Goal: Find specific page/section: Find specific page/section

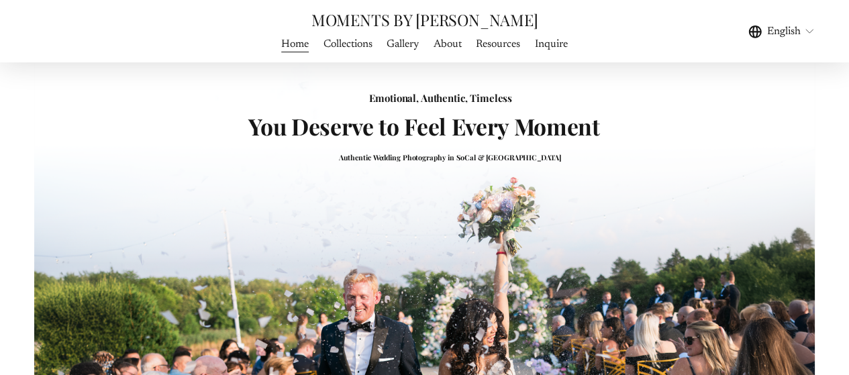
click at [406, 44] on span "Gallery" at bounding box center [403, 44] width 32 height 16
click at [508, 49] on link "Resources" at bounding box center [498, 44] width 44 height 18
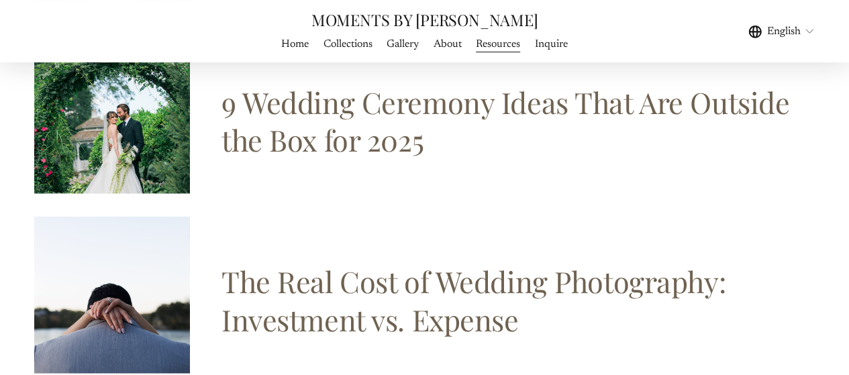
scroll to position [1412, 0]
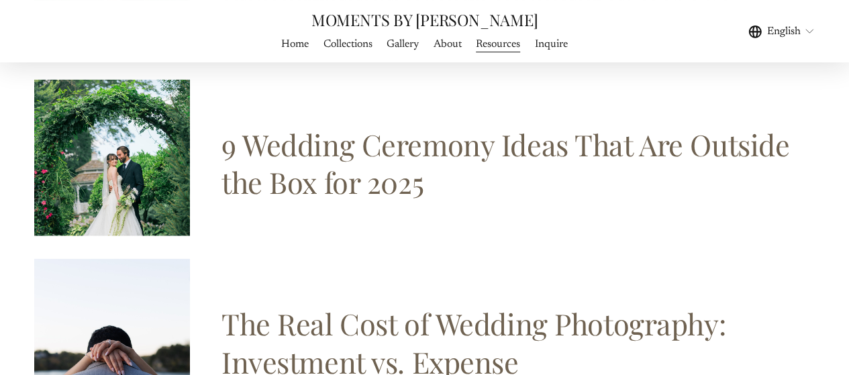
click at [551, 46] on link "Inquire" at bounding box center [551, 44] width 33 height 18
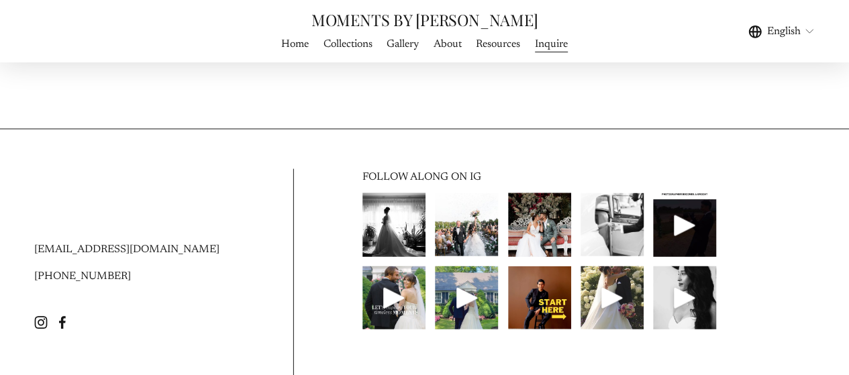
scroll to position [1495, 0]
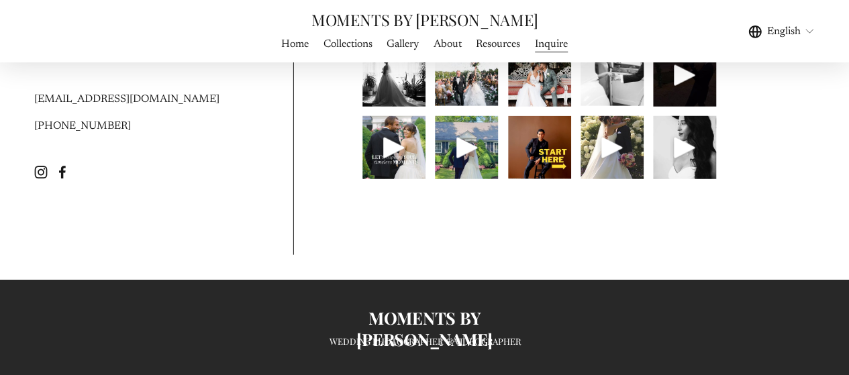
click at [40, 179] on use "Instagram" at bounding box center [40, 173] width 13 height 13
